Goal: Register for event/course

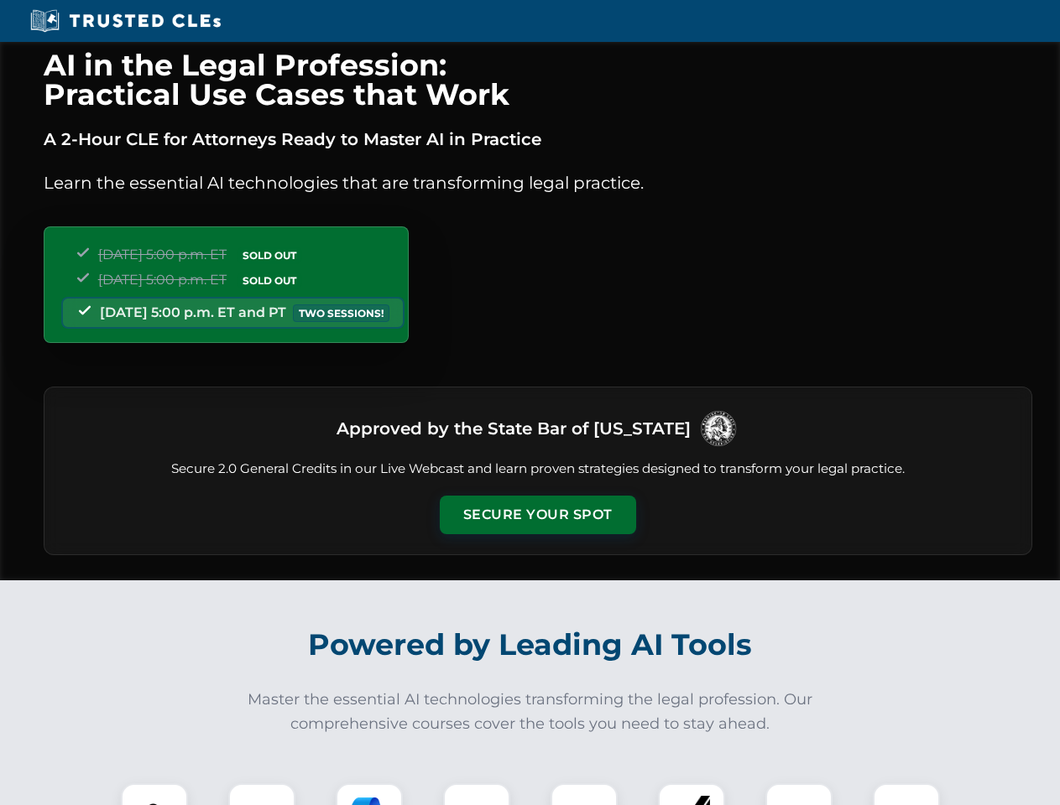
click at [537, 515] on button "Secure Your Spot" at bounding box center [538, 515] width 196 height 39
click at [154, 795] on img at bounding box center [154, 817] width 49 height 49
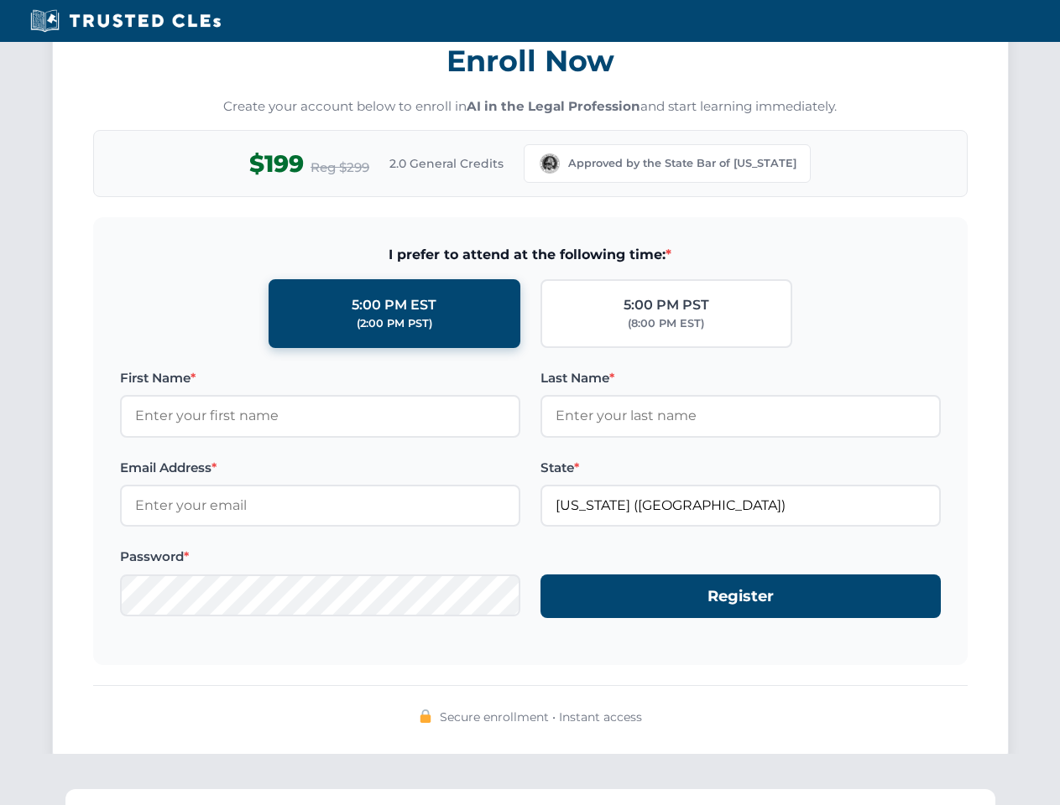
scroll to position [1647, 0]
